Goal: Answer question/provide support

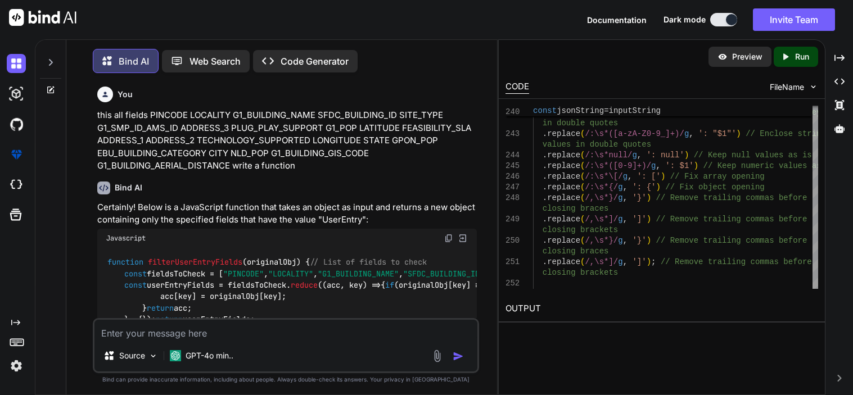
type textarea "w"
type textarea "x"
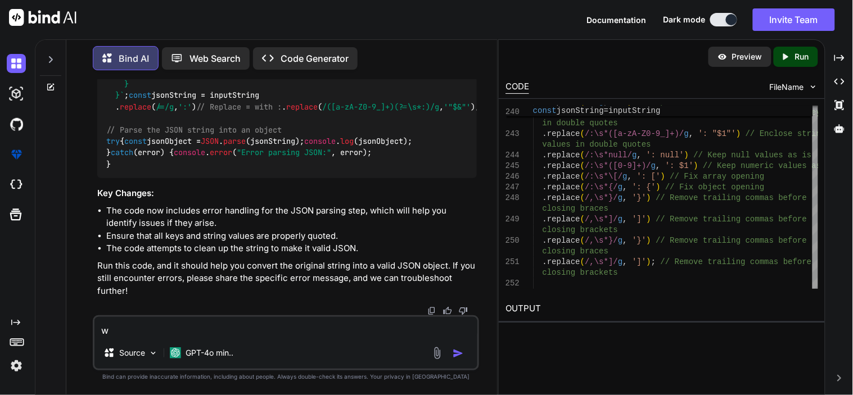
type textarea "wi"
type textarea "x"
type textarea "wil"
type textarea "x"
type textarea "will"
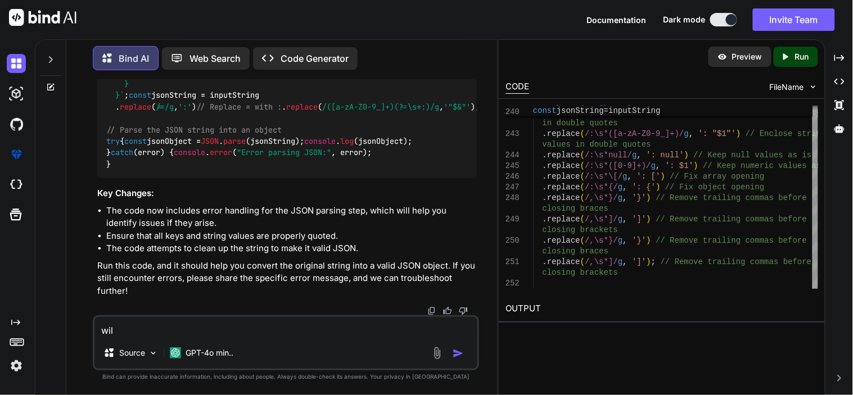
type textarea "x"
type textarea "will"
type textarea "x"
type textarea "will h"
type textarea "x"
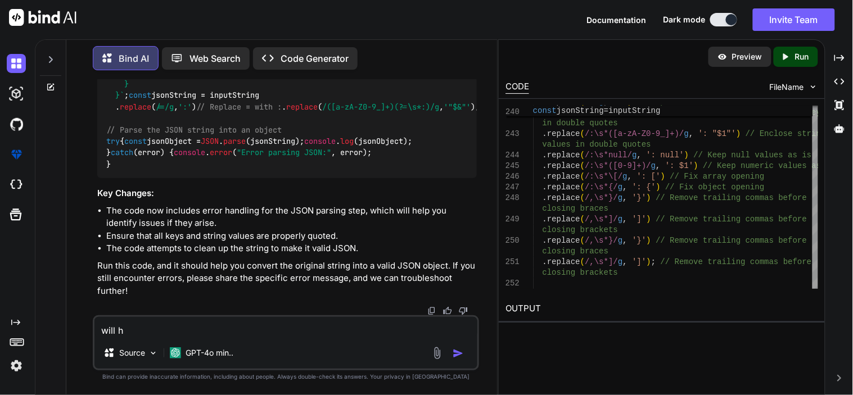
type textarea "will hi"
type textarea "x"
type textarea "will his"
type textarea "x"
type textarea "will his"
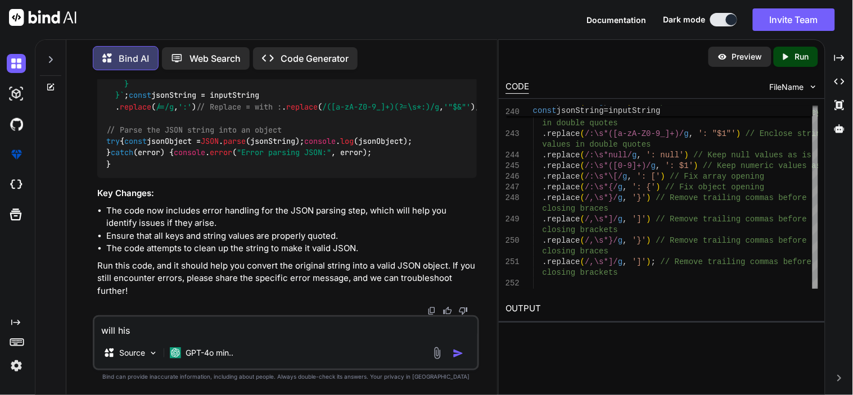
type textarea "x"
type textarea "will his"
type textarea "x"
type textarea "will hi"
type textarea "x"
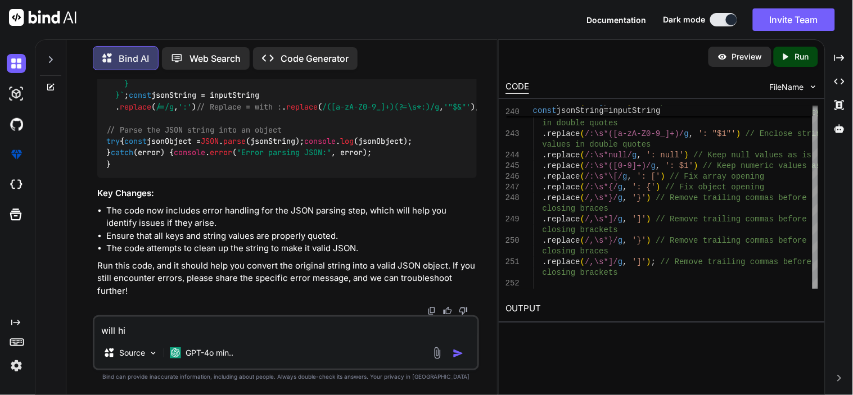
type textarea "will h"
type textarea "x"
type textarea "will"
type textarea "x"
type textarea "will t"
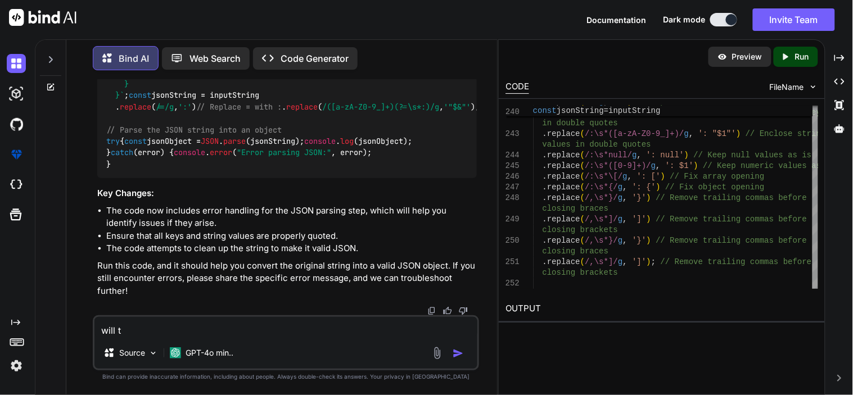
type textarea "x"
type textarea "will th"
type textarea "x"
type textarea "will thi"
type textarea "x"
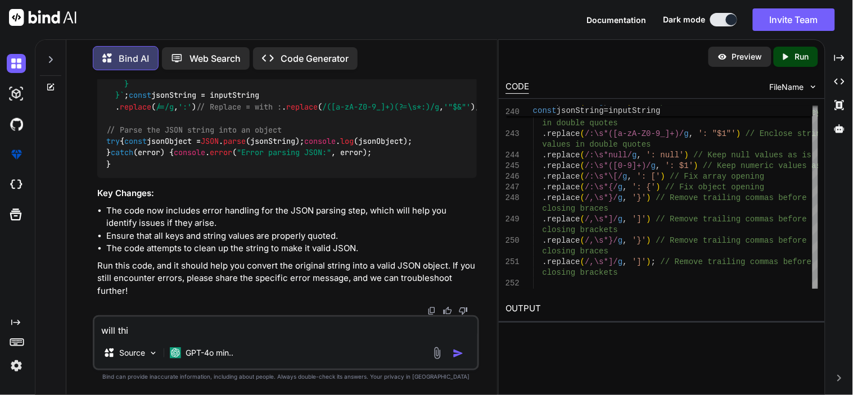
type textarea "will this"
type textarea "x"
type textarea "will this"
type textarea "x"
type textarea "will this o"
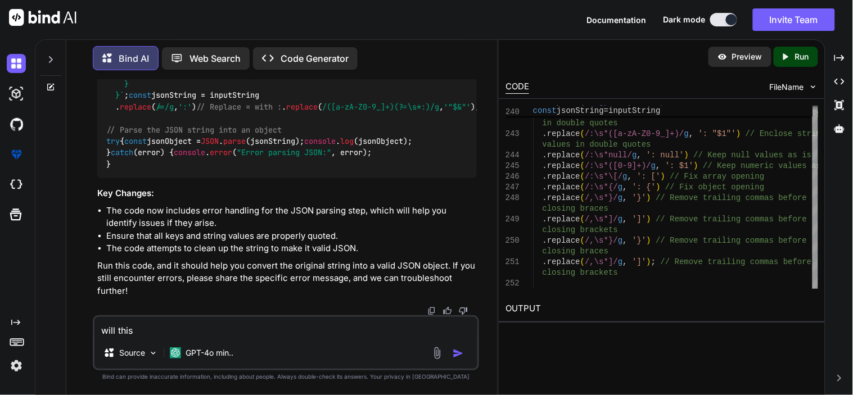
type textarea "x"
type textarea "will this or"
type textarea "x"
type textarea "will this or"
type textarea "x"
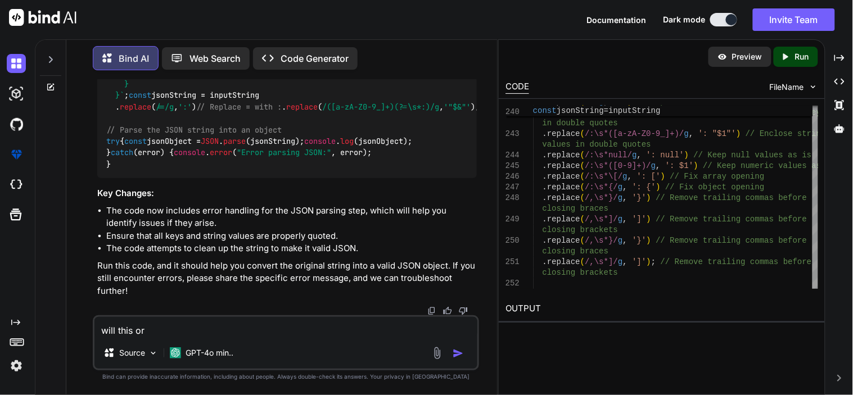
type textarea "will this or c"
type textarea "x"
type textarea "will this or co"
type textarea "x"
type textarea "will this or con"
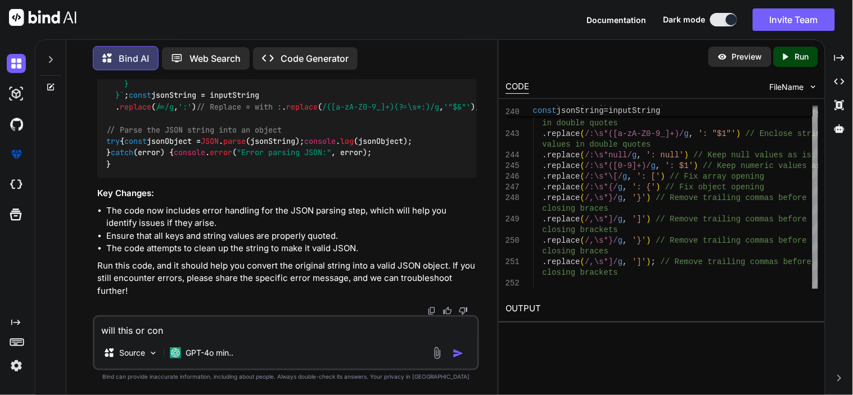
type textarea "x"
type textarea "will this or cond"
type textarea "x"
type textarea "will this or condi"
type textarea "x"
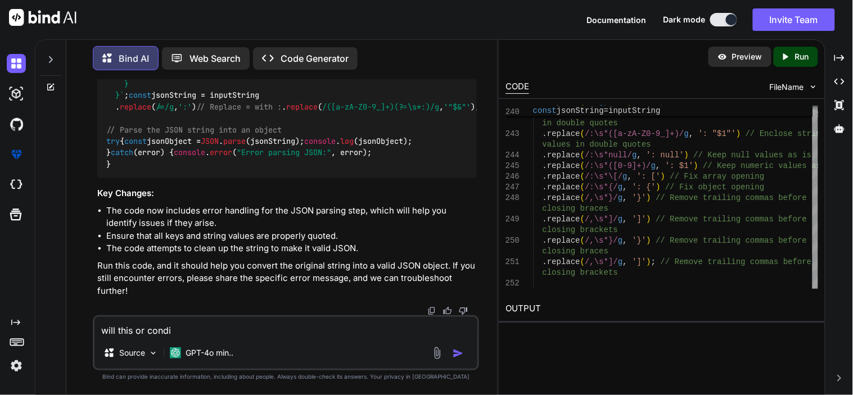
type textarea "will this or [PERSON_NAME]"
type textarea "x"
type textarea "will this or conditi"
type textarea "x"
type textarea "will this or conditio"
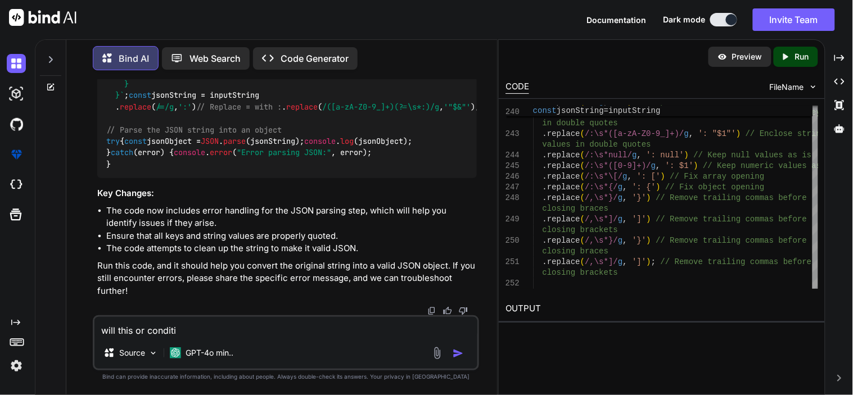
type textarea "x"
type textarea "will this or condition"
type textarea "x"
type textarea "will this or condition"
type textarea "x"
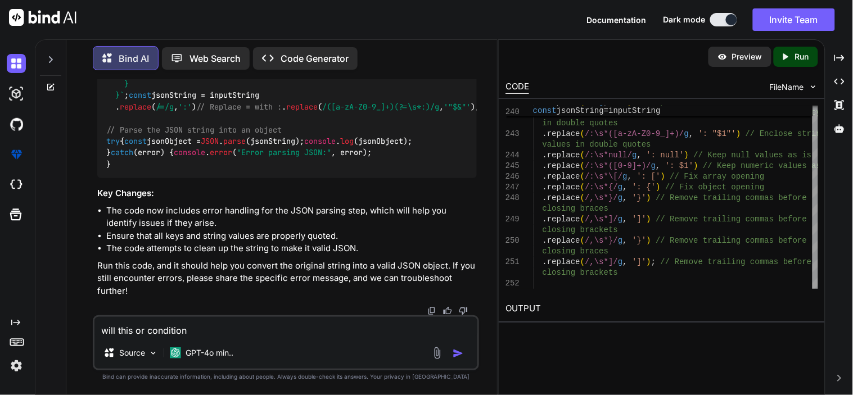
type textarea "will this or condition o"
type textarea "x"
type textarea "will this or condition ow"
type textarea "x"
type textarea "will this or condition owk"
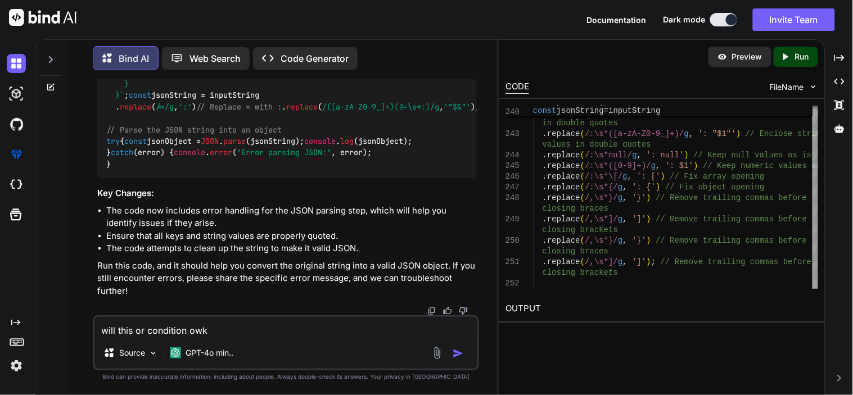
type textarea "x"
type textarea "will this or condition owkr"
type textarea "x"
type textarea "will this or condition owkr"
type textarea "x"
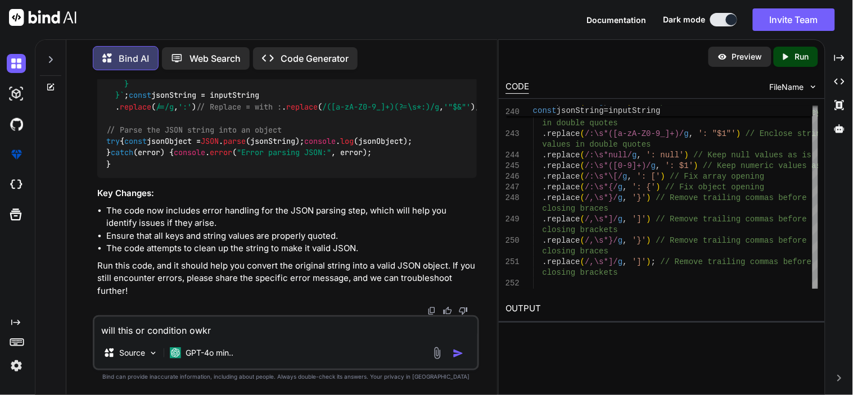
type textarea "will this or condition owkr"
type textarea "x"
type textarea "will this or condition owk"
type textarea "x"
type textarea "will this or condition ow"
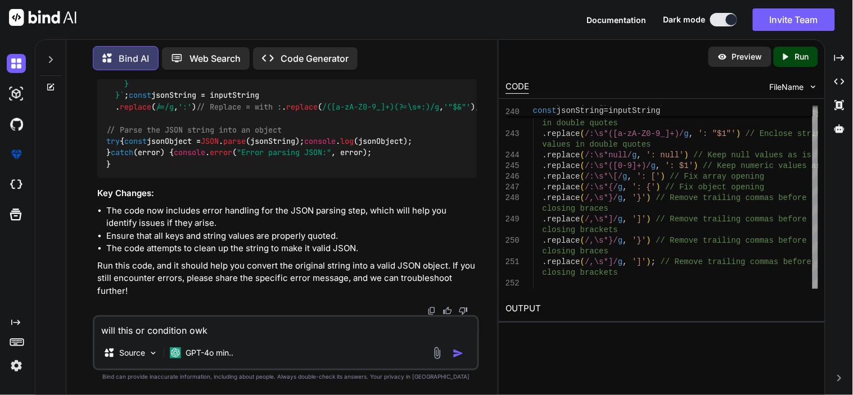
type textarea "x"
type textarea "will this or condition o"
type textarea "x"
type textarea "will this or condition"
type textarea "x"
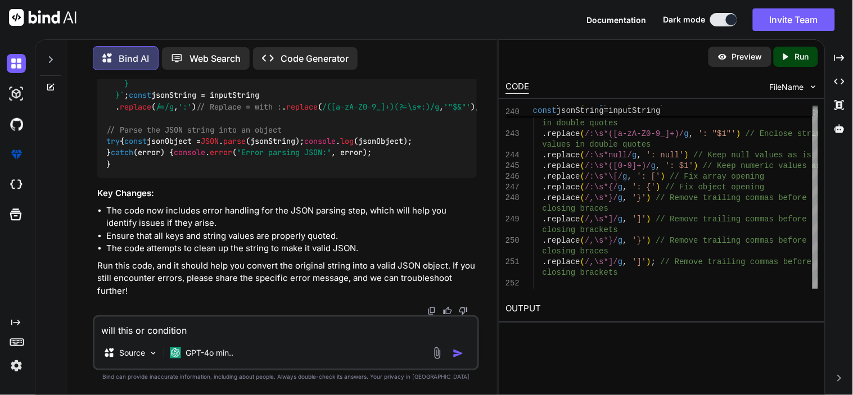
type textarea "will this or condition w"
type textarea "x"
type textarea "will this or condition wo"
type textarea "x"
type textarea "will this or condition wor"
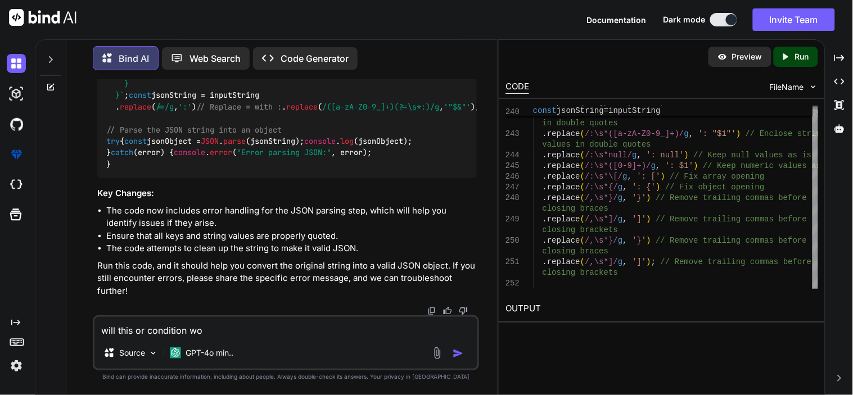
type textarea "x"
type textarea "will this or condition worm"
type textarea "x"
type textarea "will this or condition wor"
type textarea "x"
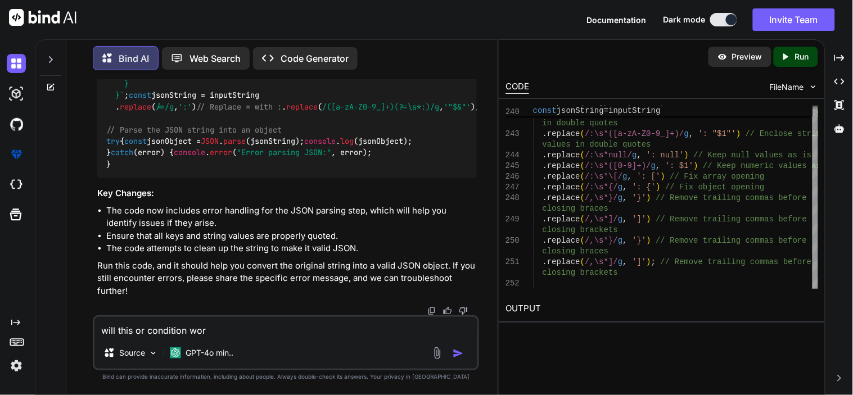
type textarea "will this or condition work"
type textarea "x"
type textarea "will this or condition work"
type textarea "x"
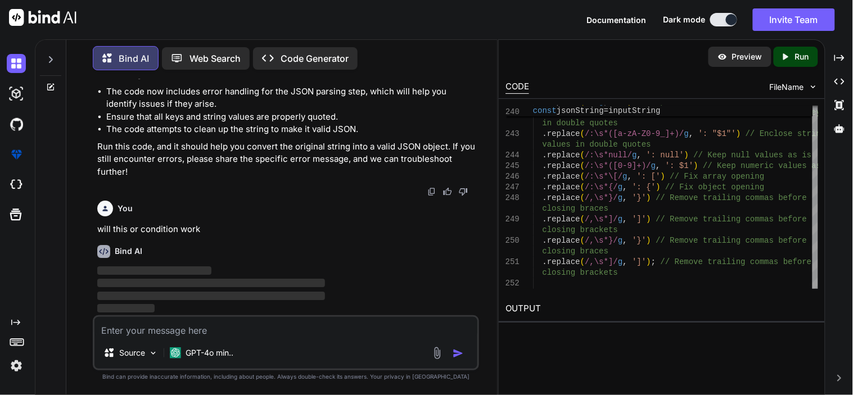
scroll to position [19606, 0]
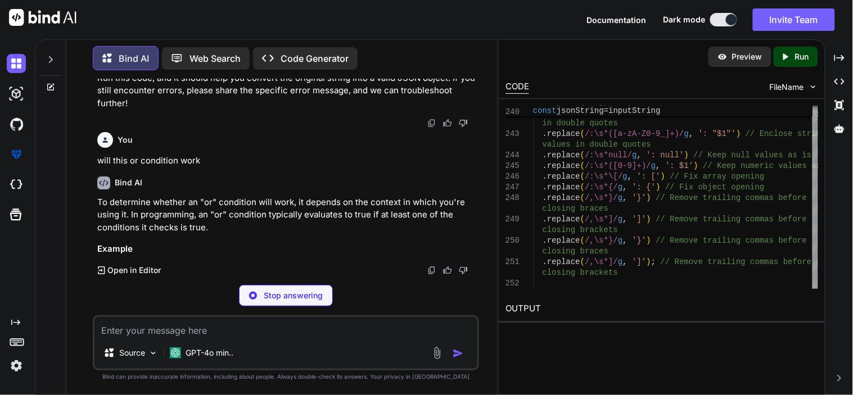
click at [289, 297] on p "Stop answering" at bounding box center [293, 295] width 59 height 11
type textarea "x"
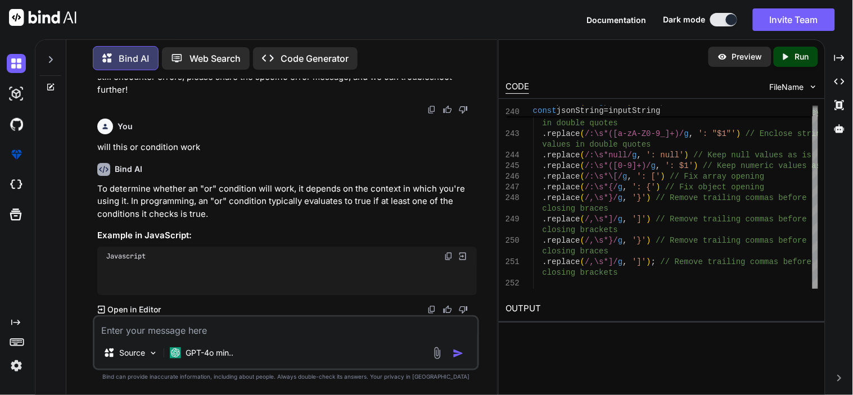
scroll to position [19689, 0]
click at [177, 334] on textarea at bounding box center [286, 327] width 383 height 20
type textarea "w"
type textarea "x"
type textarea "wi"
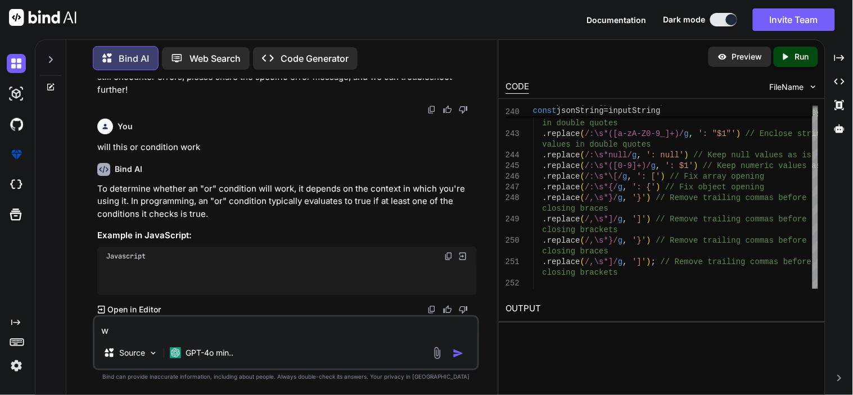
type textarea "x"
type textarea "wil"
type textarea "x"
type textarea "will"
type textarea "x"
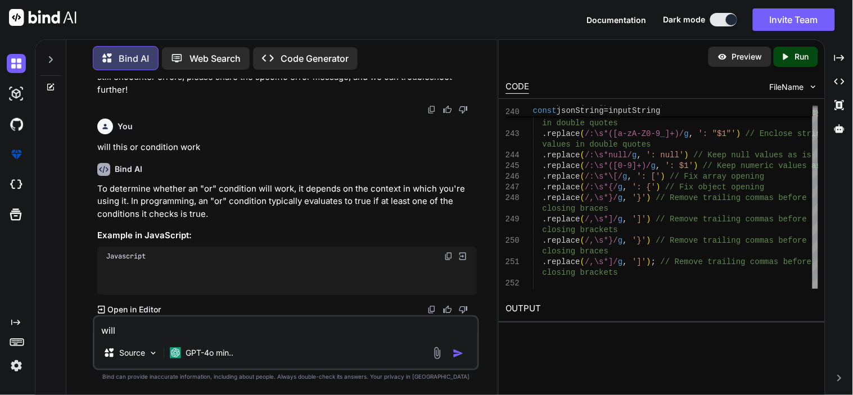
type textarea "will"
type textarea "x"
type textarea "will t"
type textarea "x"
type textarea "will th"
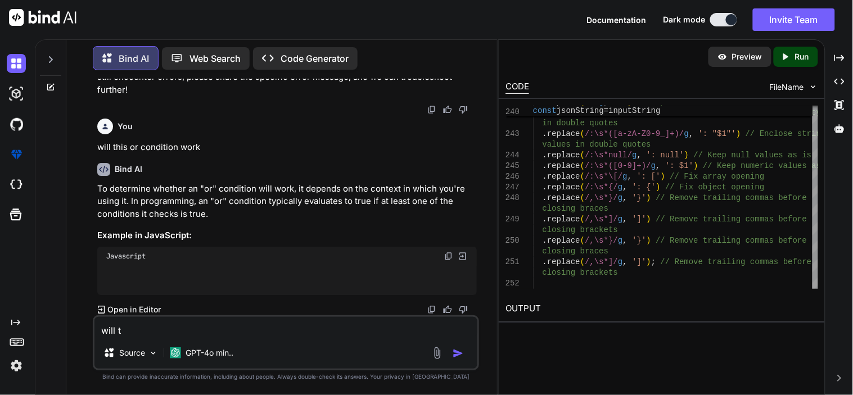
type textarea "x"
type textarea "will thi"
type textarea "x"
type textarea "will this"
type textarea "x"
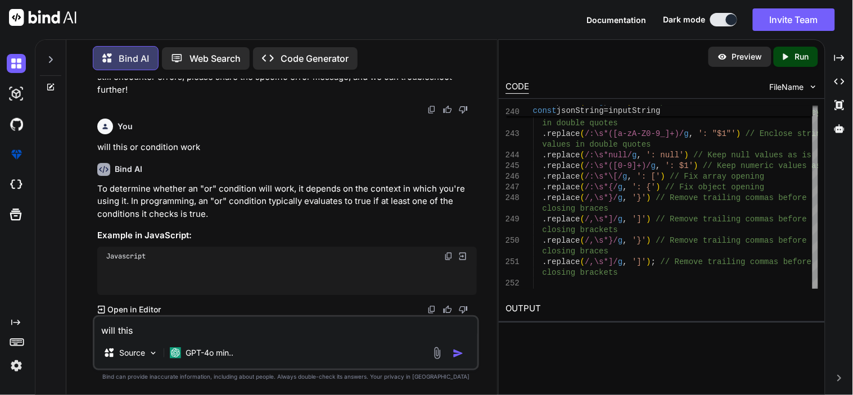
type textarea "will this"
type textarea "x"
type textarea "will this o"
type textarea "x"
type textarea "will this or"
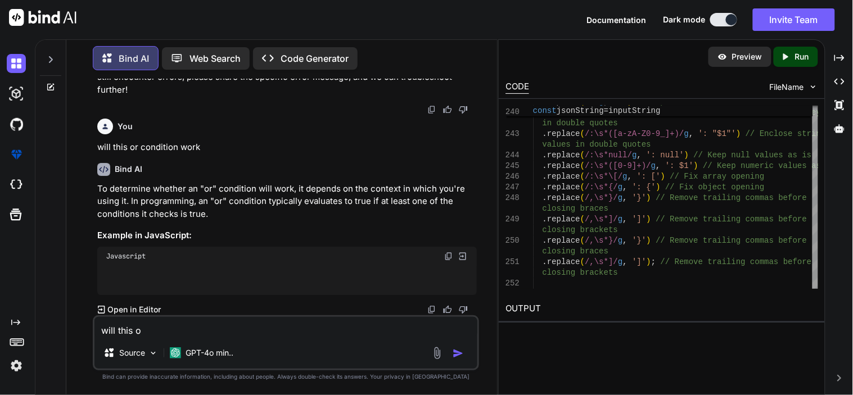
type textarea "x"
type textarea "will this or"
type textarea "x"
type textarea "will this or c"
type textarea "x"
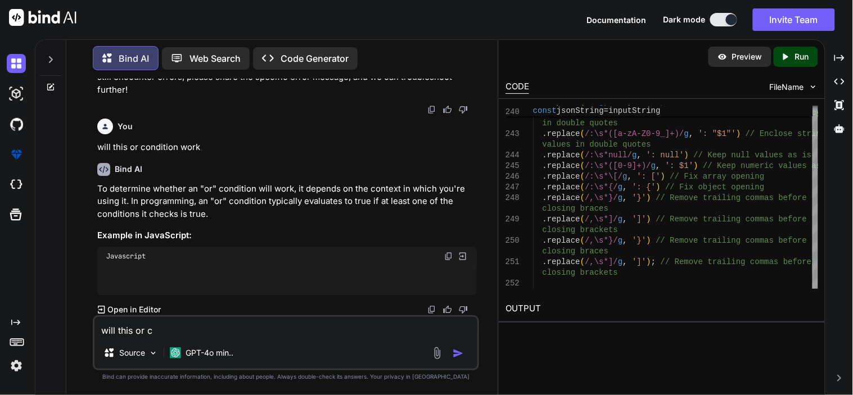
type textarea "will this or co"
type textarea "x"
type textarea "will this or con"
type textarea "x"
type textarea "will this or cont"
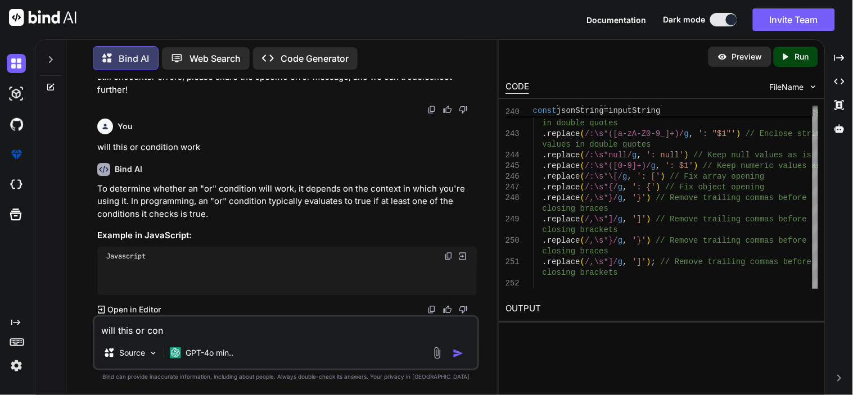
type textarea "x"
type textarea "will this or [PERSON_NAME]"
type textarea "x"
type textarea "will this or contin"
type textarea "x"
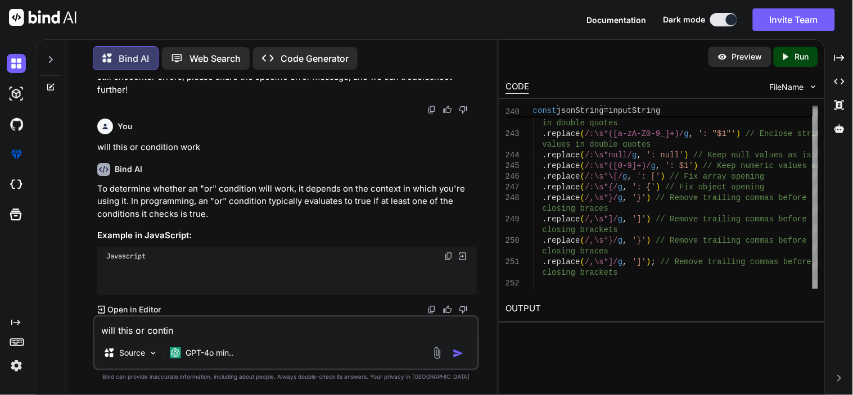
type textarea "will this or [PERSON_NAME]"
type textarea "x"
type textarea "will this or contin"
type textarea "x"
type textarea "will this or [PERSON_NAME]"
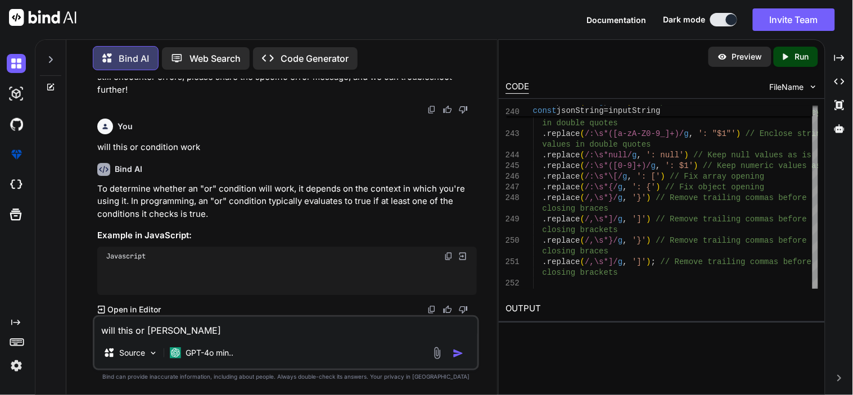
type textarea "x"
type textarea "will this or cont"
type textarea "x"
type textarea "will this or con"
type textarea "x"
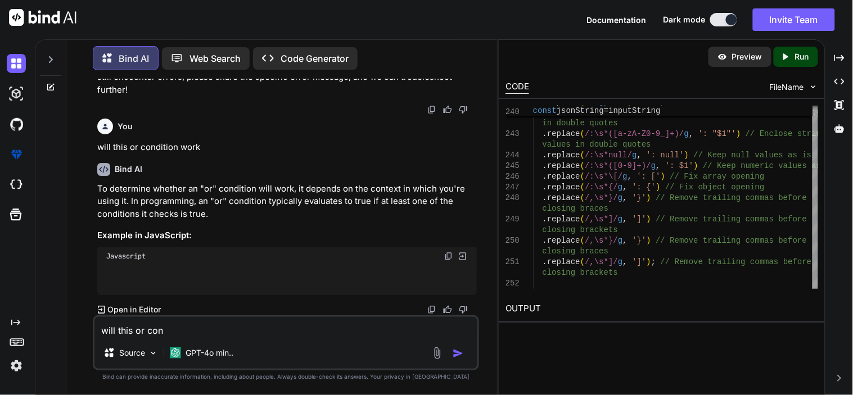
type textarea "will this or cond"
type textarea "x"
type textarea "will this or condi"
type textarea "x"
type textarea "will this or [PERSON_NAME]"
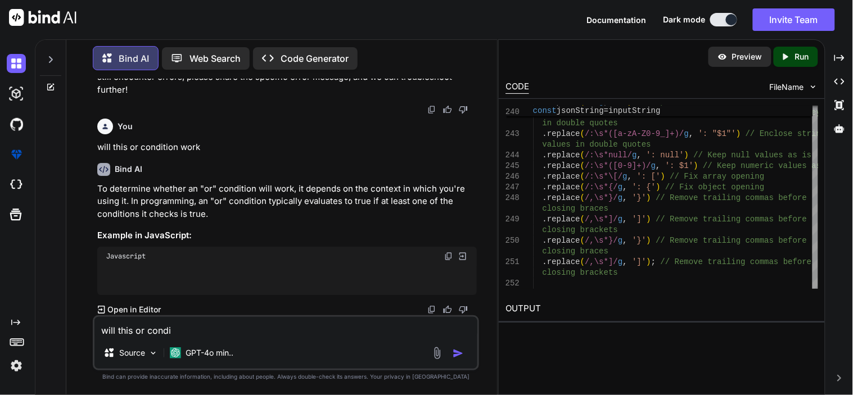
type textarea "x"
type textarea "will this or conditi"
type textarea "x"
type textarea "will this or conditio"
type textarea "x"
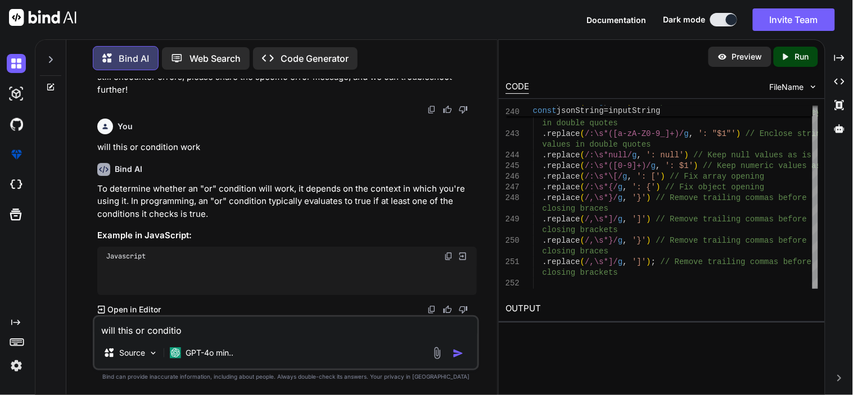
type textarea "will this or condition"
type textarea "x"
type textarea "will this or condition"
type textarea "x"
type textarea "will this or condition w"
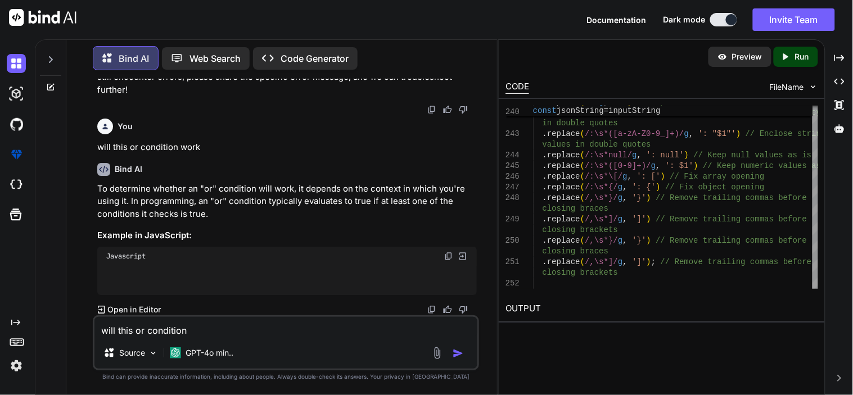
type textarea "x"
type textarea "will this or condition wo"
type textarea "x"
type textarea "will this or condition wor"
type textarea "x"
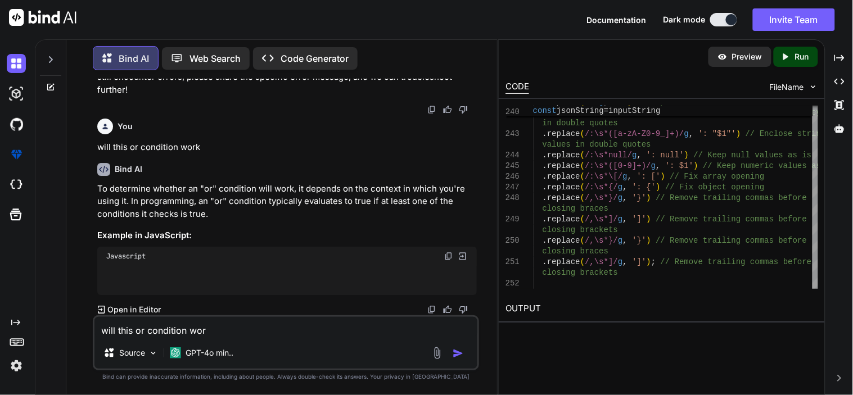
type textarea "will this or condition work"
type textarea "x"
type textarea "will this or condition work"
type textarea "x"
type textarea "will this or condition work ?"
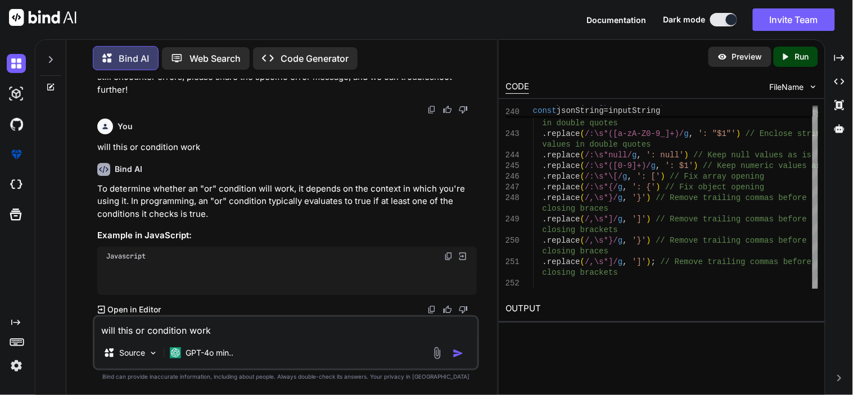
type textarea "x"
type textarea "will this or condition work ?"
type textarea "x"
paste textarea ""attribute_name" : lovNames[key] || key,"
type textarea "will this or condition work ? "attribute_name" : lovNames[key] || key,"
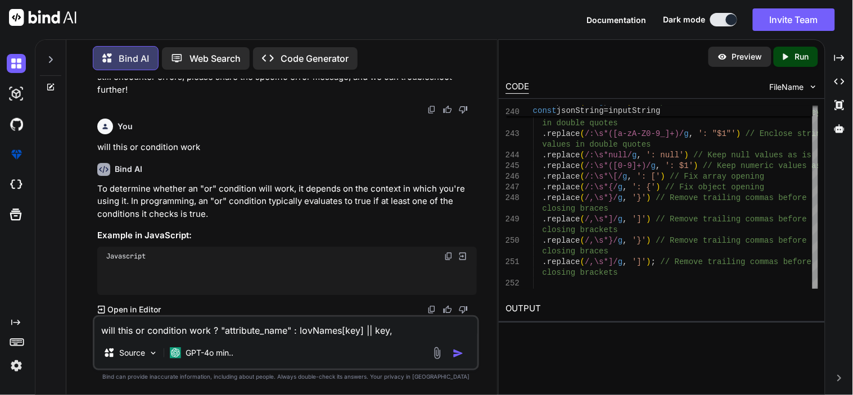
type textarea "x"
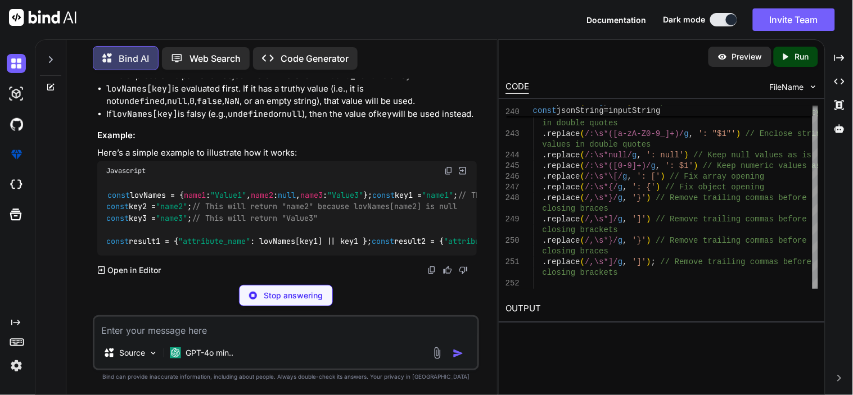
scroll to position [19993, 0]
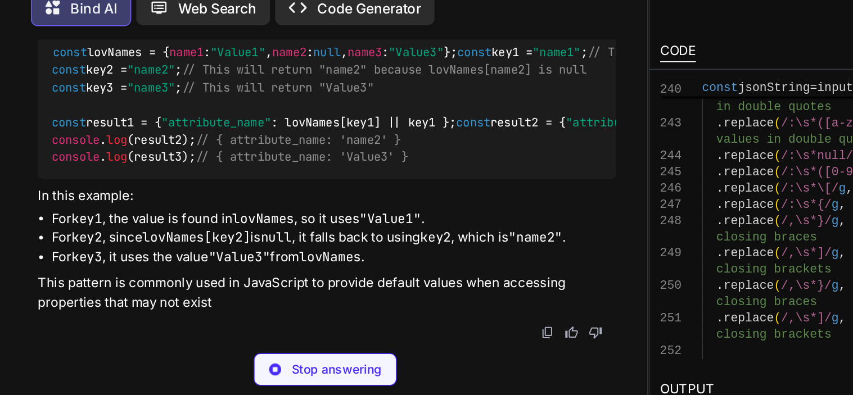
type textarea "x"
type textarea "const result1 = { "attribute_name": lovNames[key1] || key1 }; const result2 = {…"
type textarea "x"
